Goal: Information Seeking & Learning: Learn about a topic

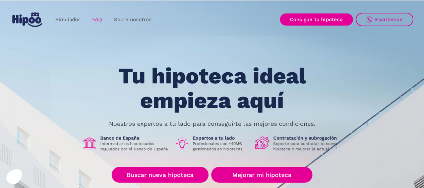
click at [101, 21] on link "FAQ" at bounding box center [97, 19] width 22 height 13
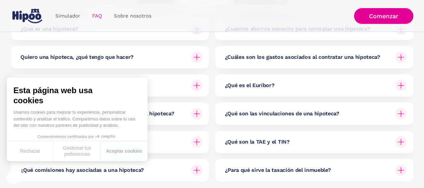
scroll to position [125, 0]
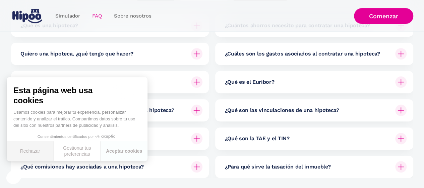
click at [32, 152] on button "Rechazar" at bounding box center [30, 151] width 47 height 20
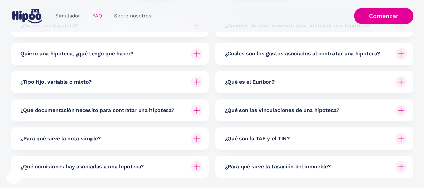
click at [197, 53] on img at bounding box center [196, 53] width 11 height 11
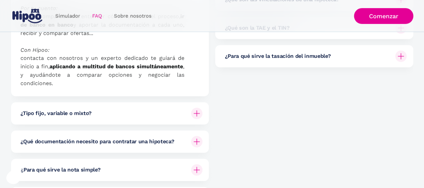
scroll to position [241, 0]
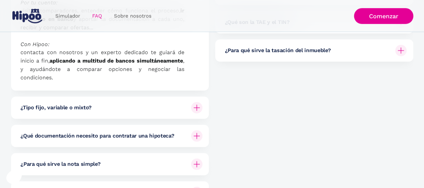
click at [197, 102] on img at bounding box center [196, 107] width 11 height 11
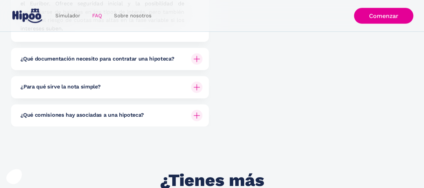
scroll to position [497, 0]
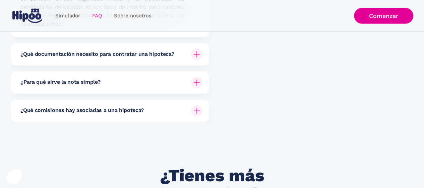
click at [197, 48] on img at bounding box center [196, 53] width 11 height 11
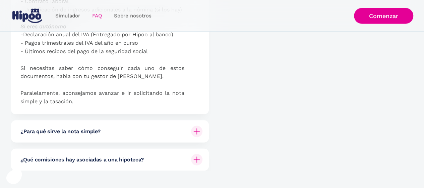
scroll to position [759, 0]
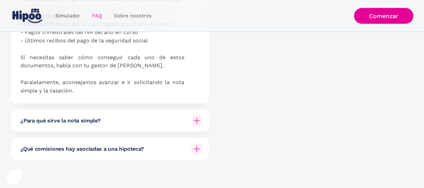
click at [198, 115] on img at bounding box center [196, 120] width 11 height 11
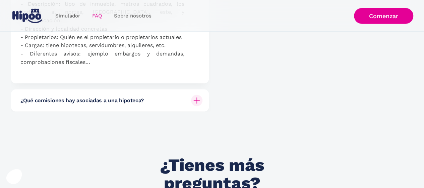
scroll to position [978, 0]
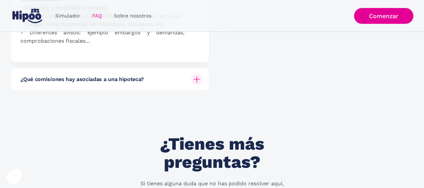
click at [195, 73] on img at bounding box center [196, 78] width 11 height 11
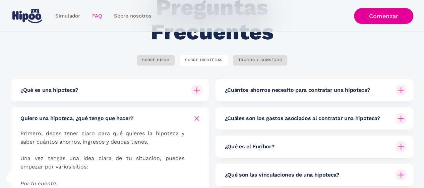
scroll to position [111, 0]
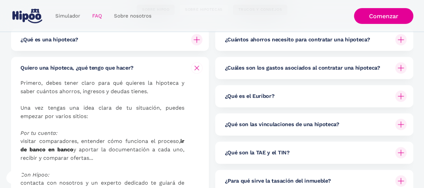
click at [194, 66] on img at bounding box center [197, 68] width 8 height 8
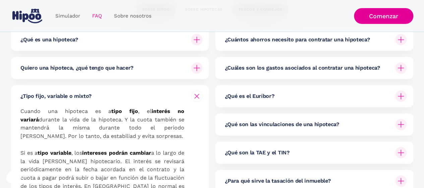
click at [197, 96] on img at bounding box center [197, 96] width 8 height 8
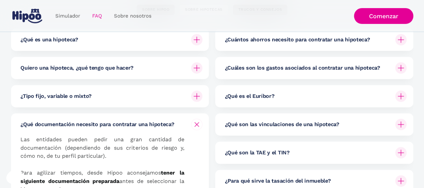
click at [197, 121] on img at bounding box center [197, 124] width 8 height 8
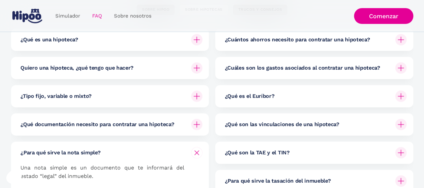
click at [197, 149] on img at bounding box center [197, 152] width 8 height 8
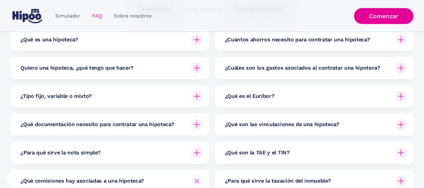
click at [197, 176] on div at bounding box center [196, 180] width 11 height 11
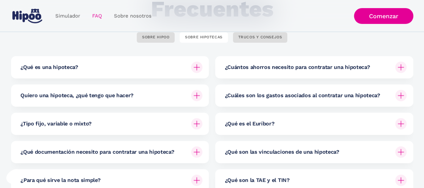
scroll to position [83, 0]
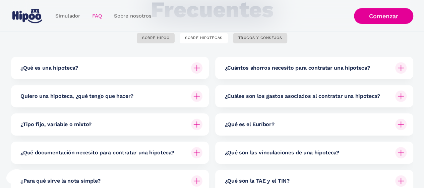
click at [399, 66] on img at bounding box center [400, 67] width 11 height 11
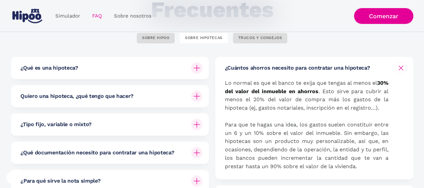
click at [399, 66] on img at bounding box center [401, 68] width 8 height 8
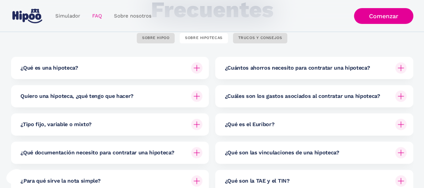
click at [400, 96] on img at bounding box center [400, 95] width 11 height 11
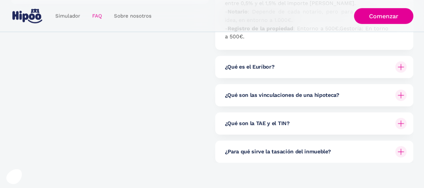
scroll to position [304, 0]
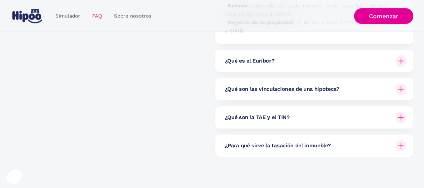
click at [403, 89] on img at bounding box center [400, 88] width 11 height 11
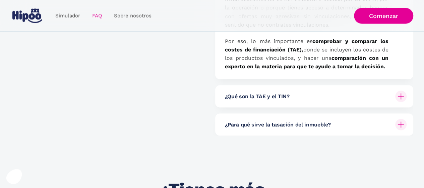
scroll to position [628, 0]
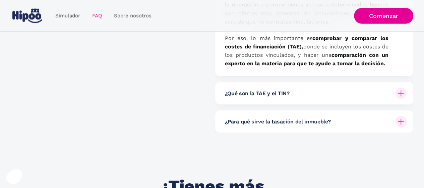
click at [403, 93] on img at bounding box center [400, 92] width 11 height 11
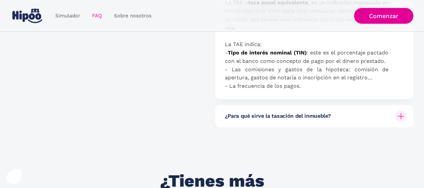
scroll to position [739, 0]
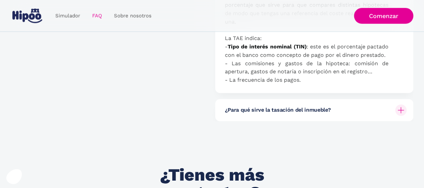
click at [410, 112] on div "¿Para qué sirve la tasación del inmueble? La tasación es una valoración objetiv…" at bounding box center [314, 110] width 198 height 22
click at [398, 110] on img at bounding box center [400, 109] width 11 height 11
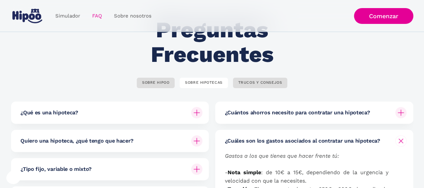
scroll to position [0, 0]
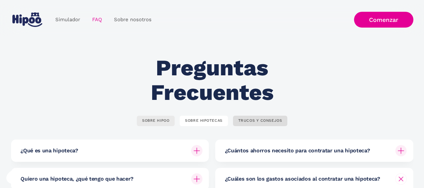
click at [154, 121] on div "SOBRE HIPOO" at bounding box center [155, 120] width 27 height 5
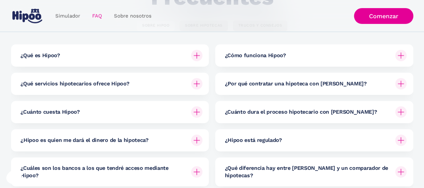
scroll to position [101, 0]
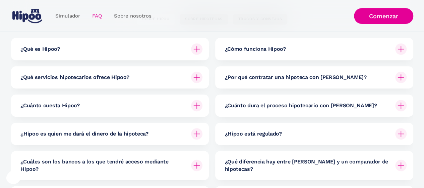
click at [197, 108] on img at bounding box center [196, 105] width 11 height 11
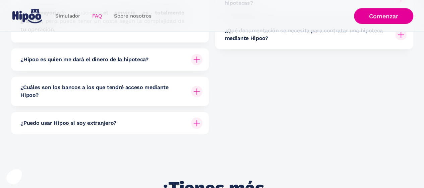
scroll to position [273, 0]
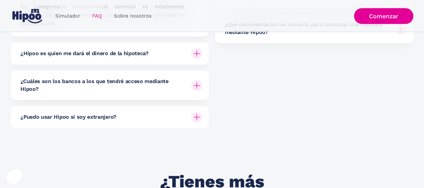
click at [196, 85] on img at bounding box center [196, 84] width 11 height 11
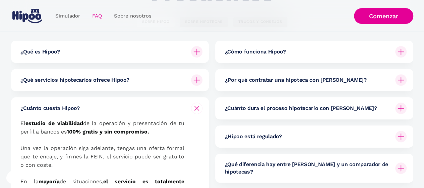
scroll to position [113, 0]
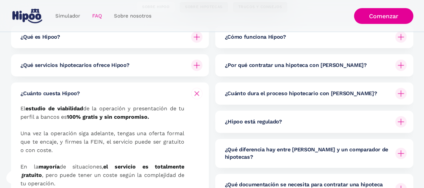
click at [403, 96] on img at bounding box center [400, 93] width 11 height 11
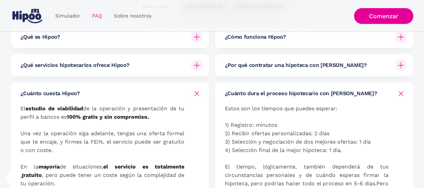
click at [403, 96] on img at bounding box center [401, 93] width 8 height 8
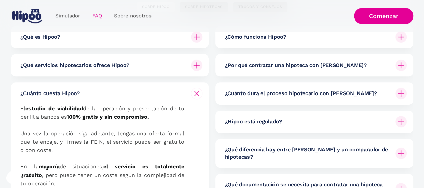
click at [399, 35] on img at bounding box center [400, 36] width 11 height 11
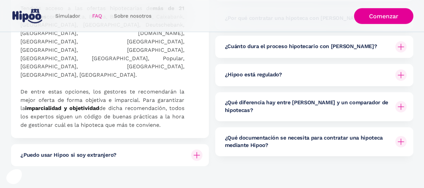
scroll to position [383, 0]
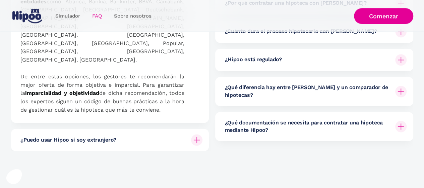
click at [399, 59] on img at bounding box center [400, 59] width 11 height 11
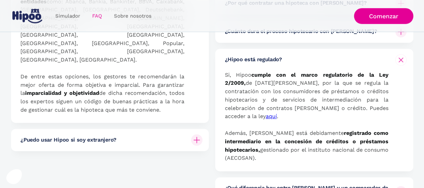
click at [399, 59] on img at bounding box center [401, 60] width 8 height 8
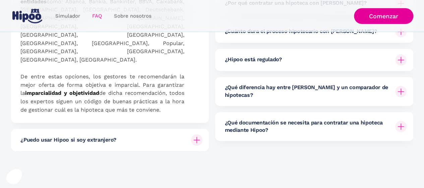
click at [404, 120] on img at bounding box center [400, 125] width 11 height 11
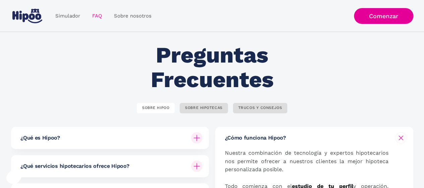
scroll to position [0, 0]
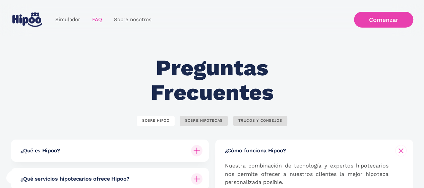
click at [376, 18] on link "Comenzar" at bounding box center [383, 20] width 59 height 16
